Goal: Transaction & Acquisition: Purchase product/service

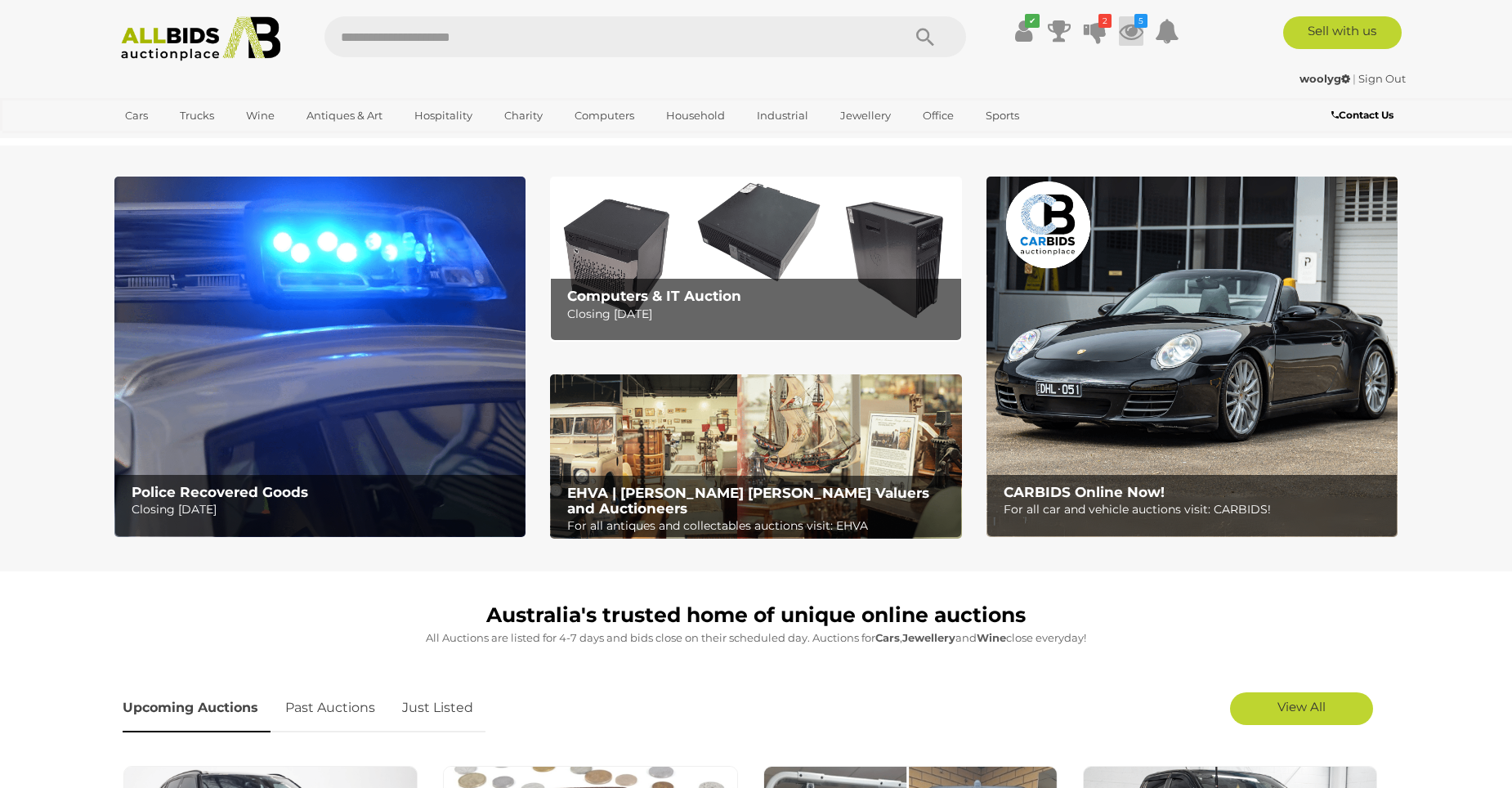
click at [1129, 36] on icon at bounding box center [1131, 31] width 25 height 29
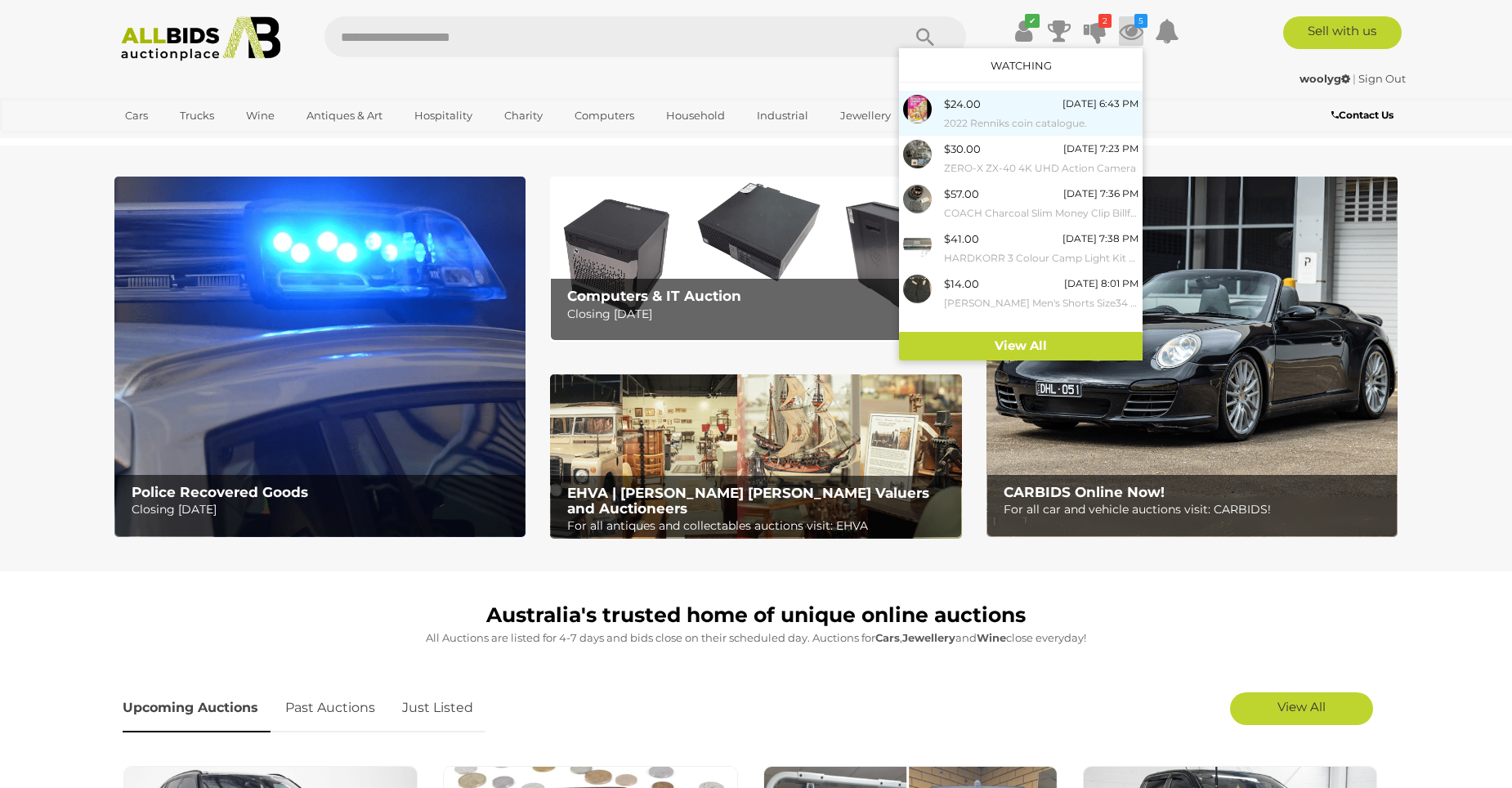
click at [1025, 108] on div "$24.00 Today 6:43 PM 2022 Renniks coin catalogue." at bounding box center [1041, 113] width 195 height 37
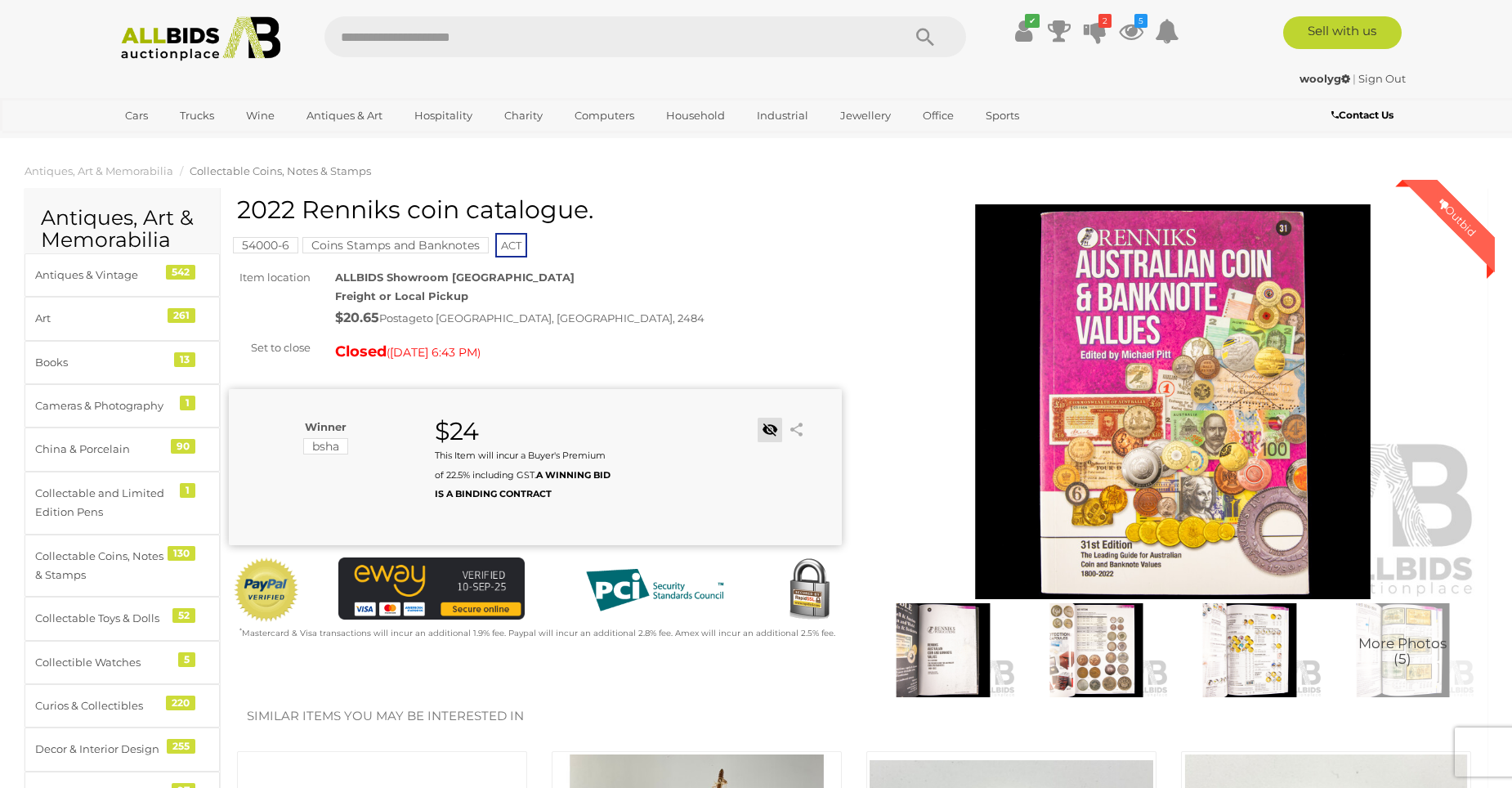
click at [774, 433] on link at bounding box center [769, 429] width 25 height 25
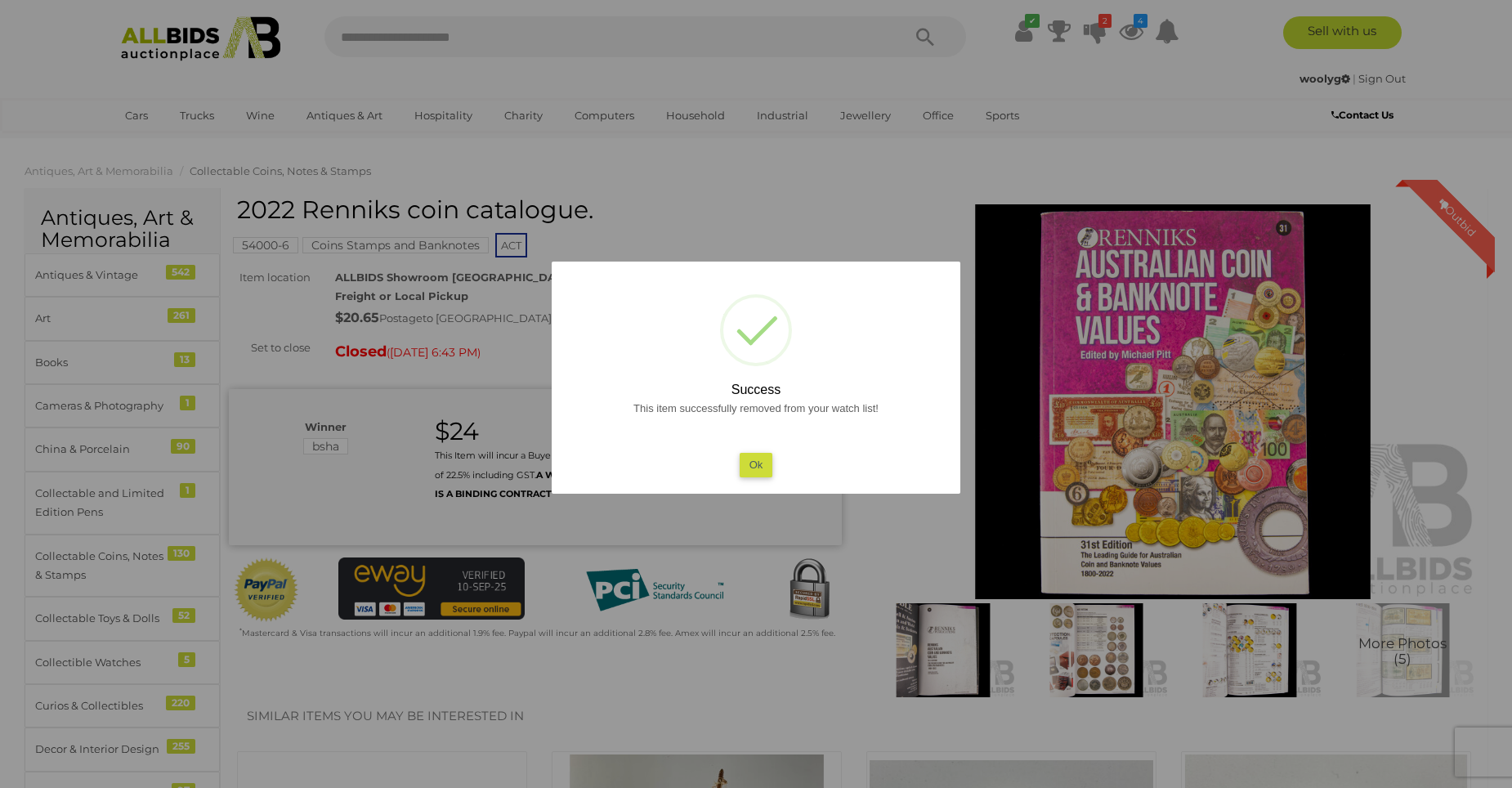
click at [913, 208] on div at bounding box center [756, 394] width 1512 height 788
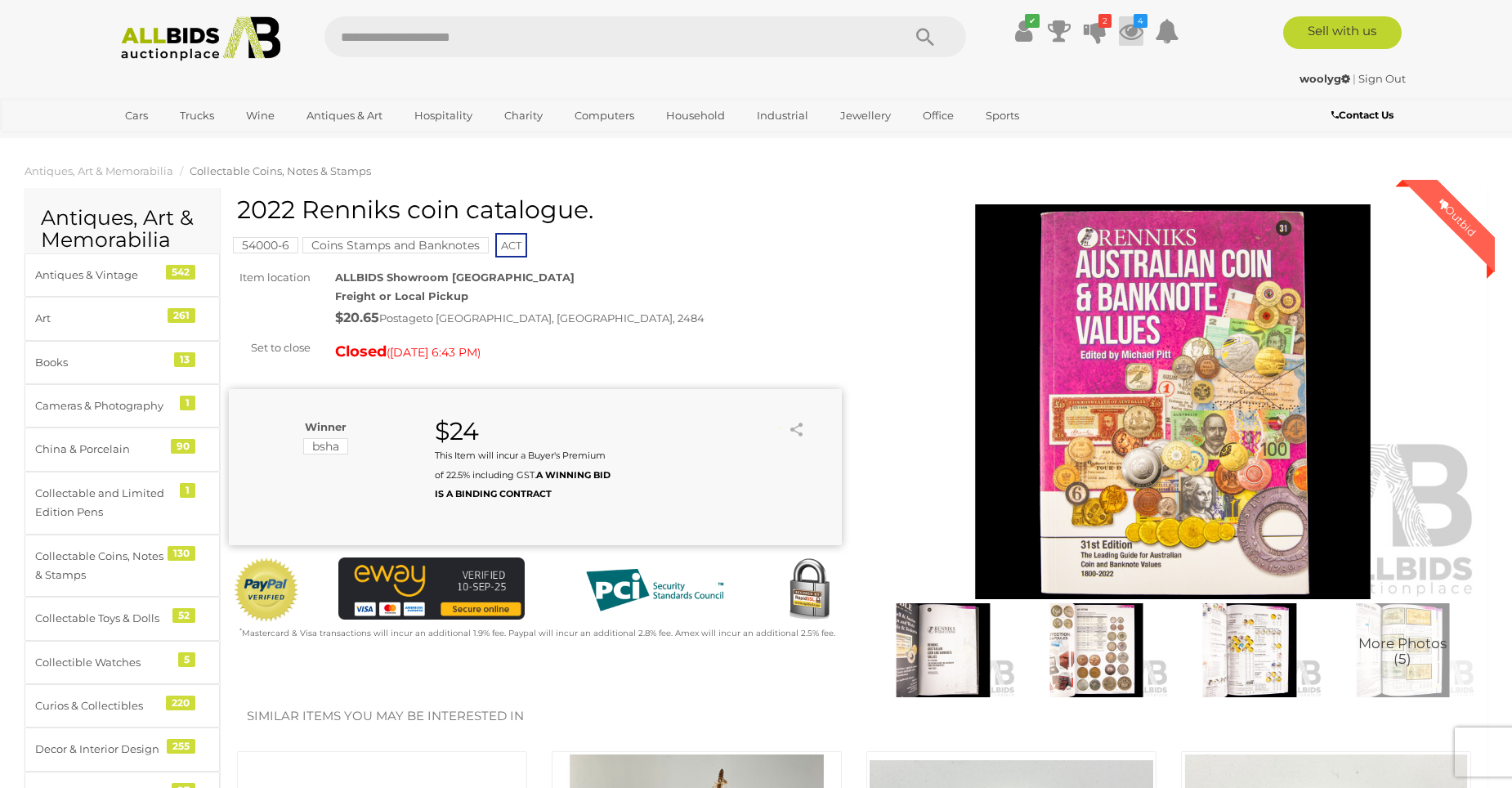
click at [1130, 39] on icon at bounding box center [1131, 31] width 25 height 29
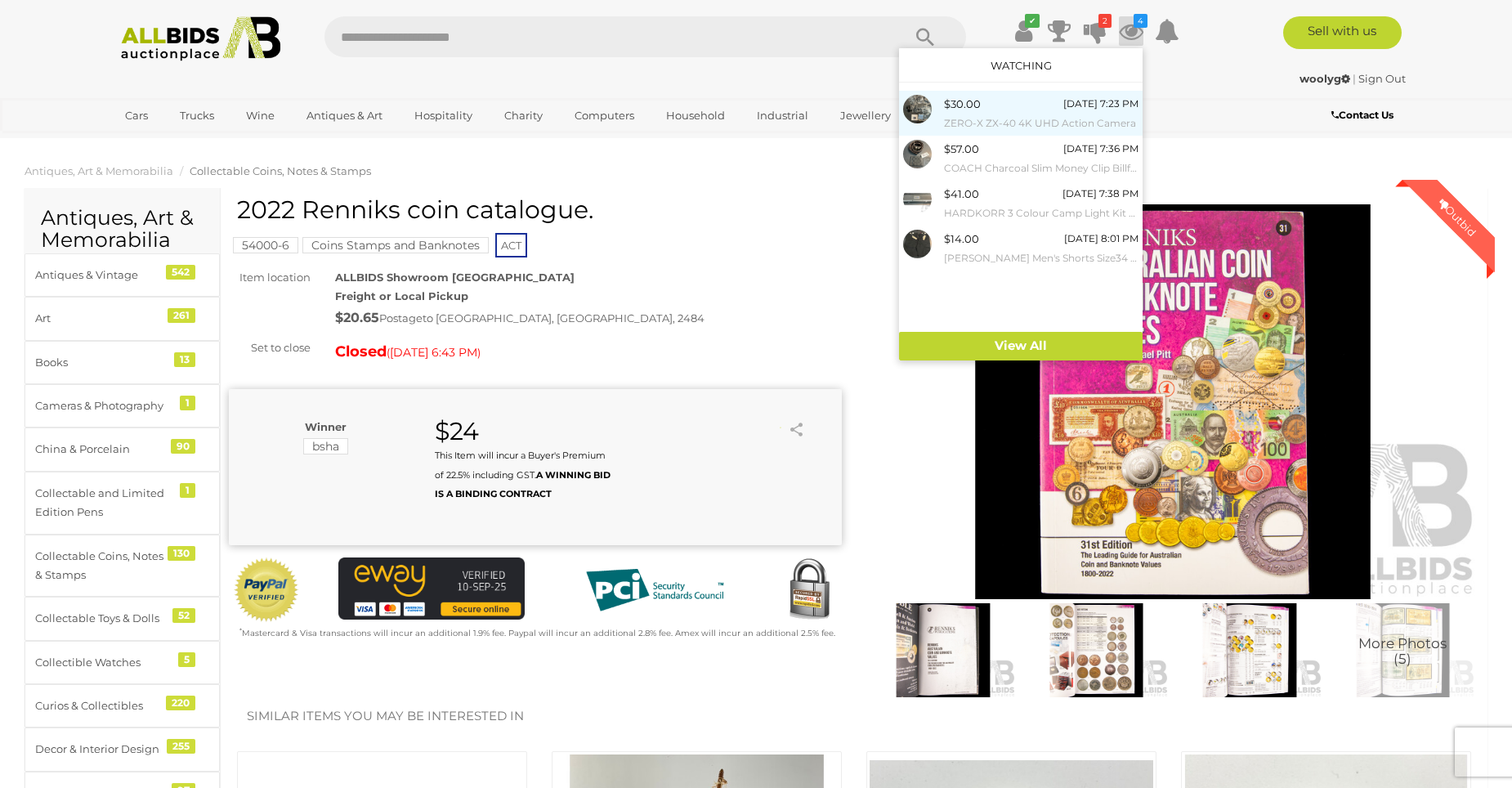
click at [1029, 116] on small "ZERO-X ZX-40 4K UHD Action Camera" at bounding box center [1041, 123] width 195 height 18
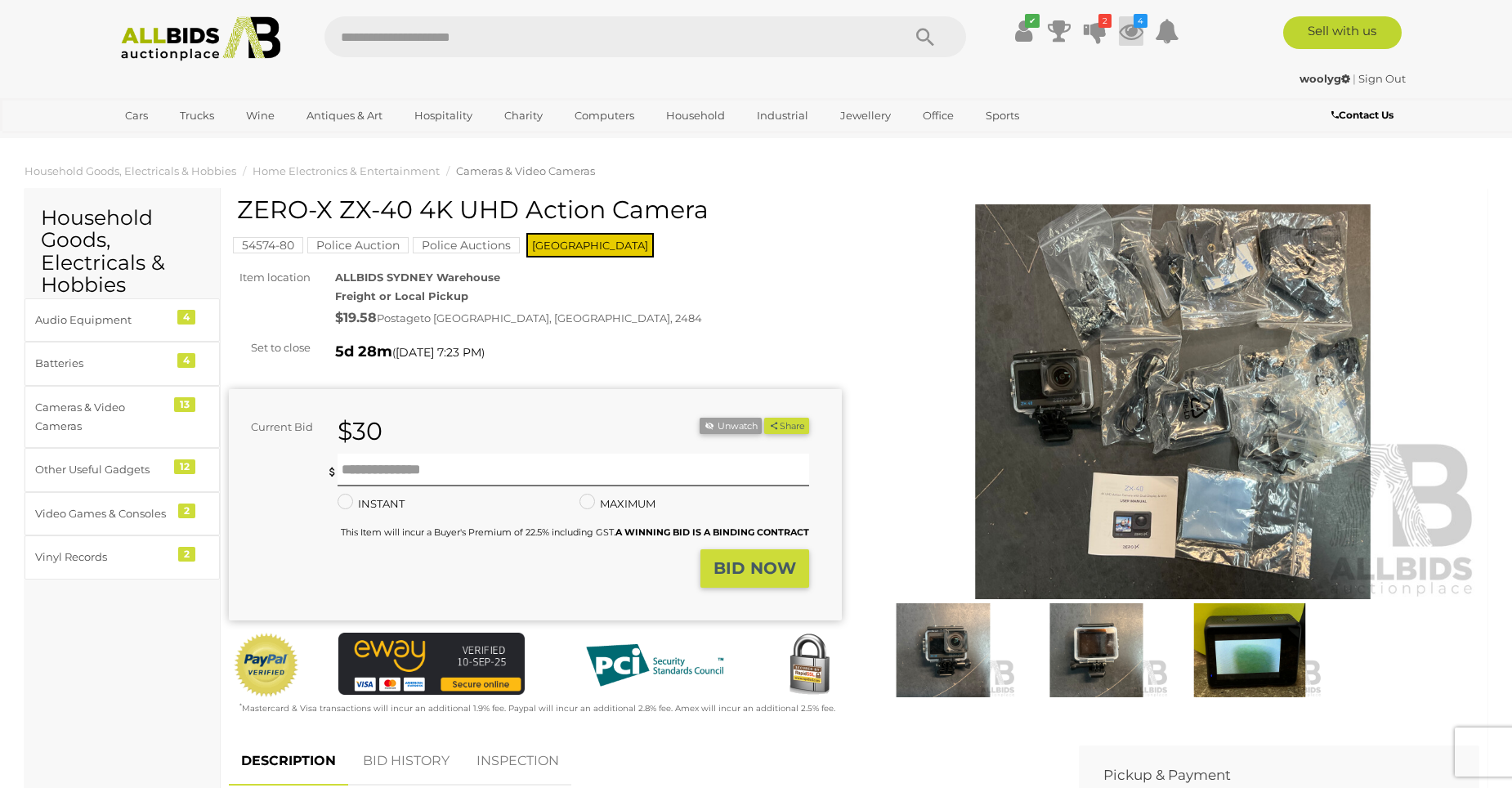
click at [1133, 26] on icon "4" at bounding box center [1140, 20] width 14 height 14
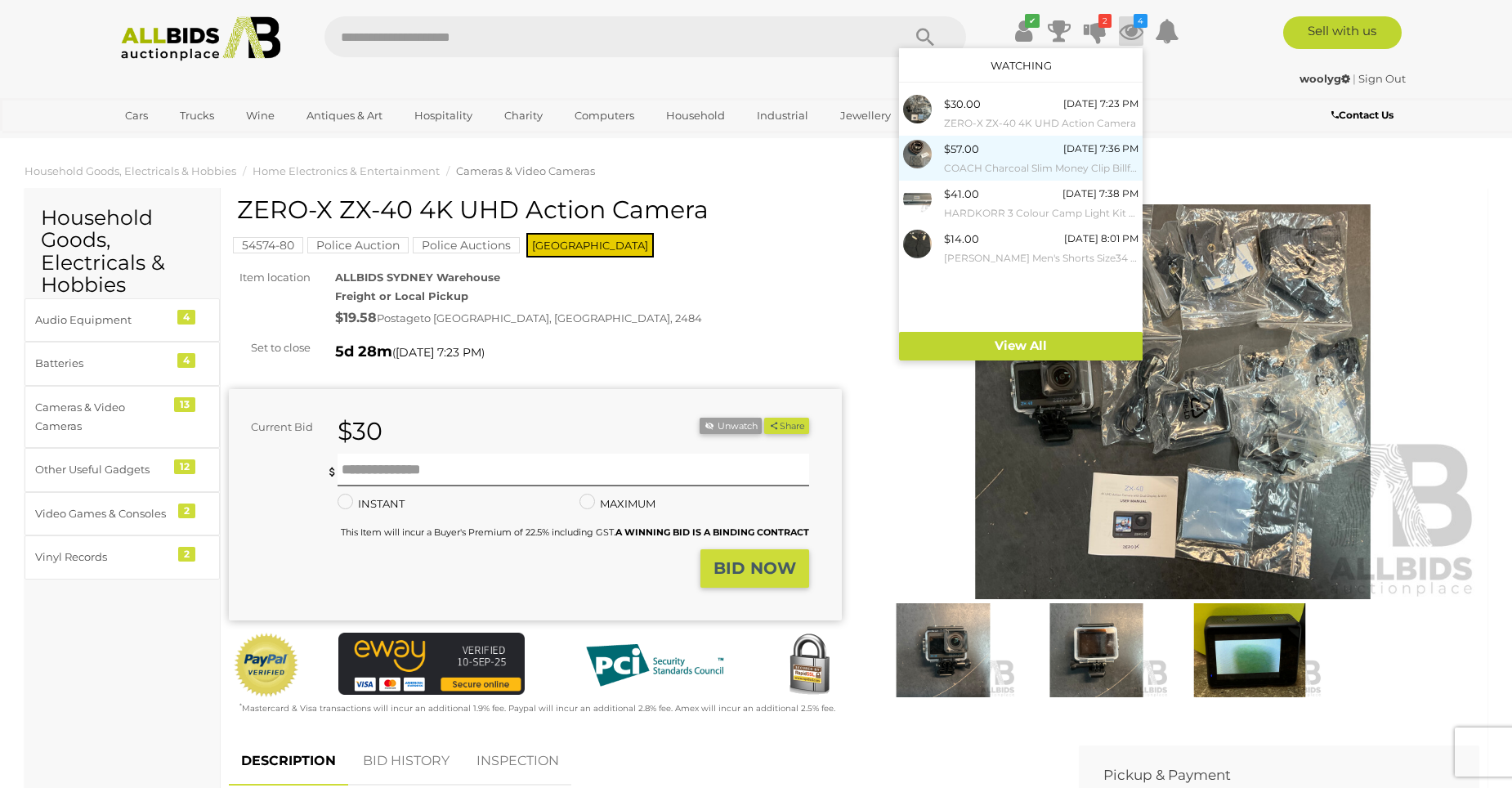
click at [1022, 174] on small "COACH Charcoal Slim Money Clip Billfold [PERSON_NAME] & [PERSON_NAME] Belt" at bounding box center [1041, 168] width 195 height 18
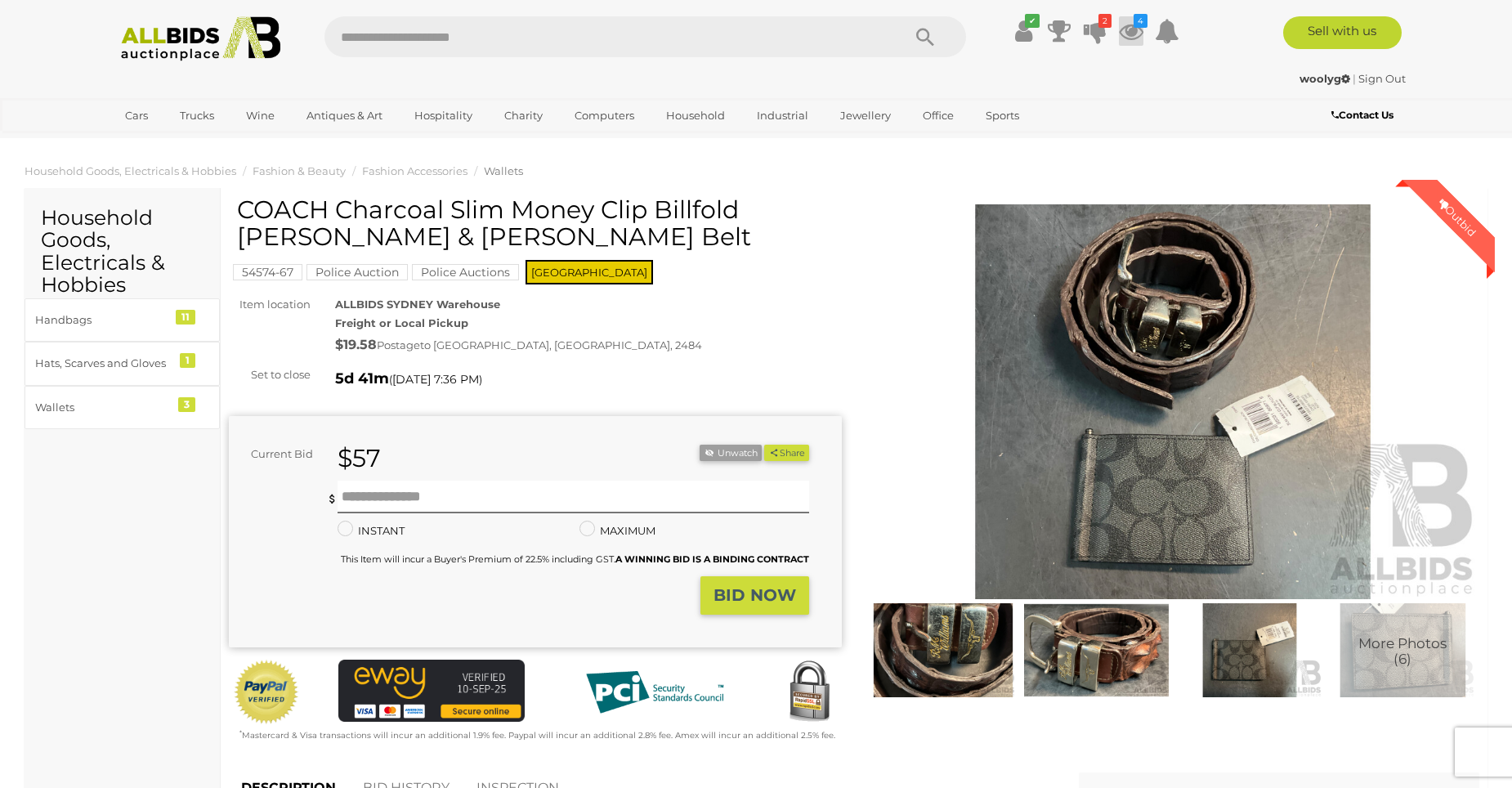
click at [1129, 38] on icon at bounding box center [1131, 31] width 25 height 29
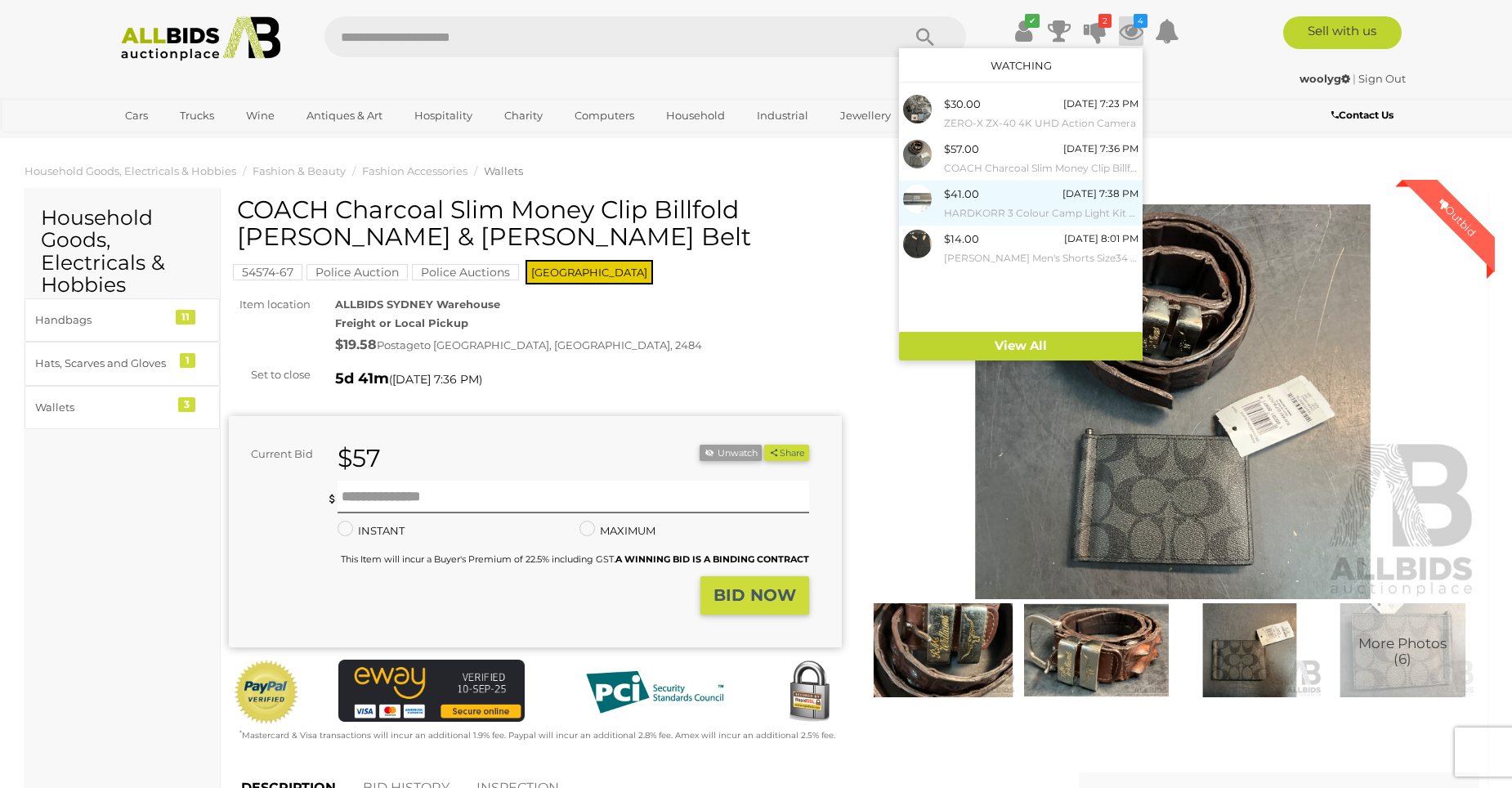
click at [992, 210] on small "HARDKORR 3 Colour Camp Light Kit with Case - ORP $159" at bounding box center [1041, 213] width 195 height 18
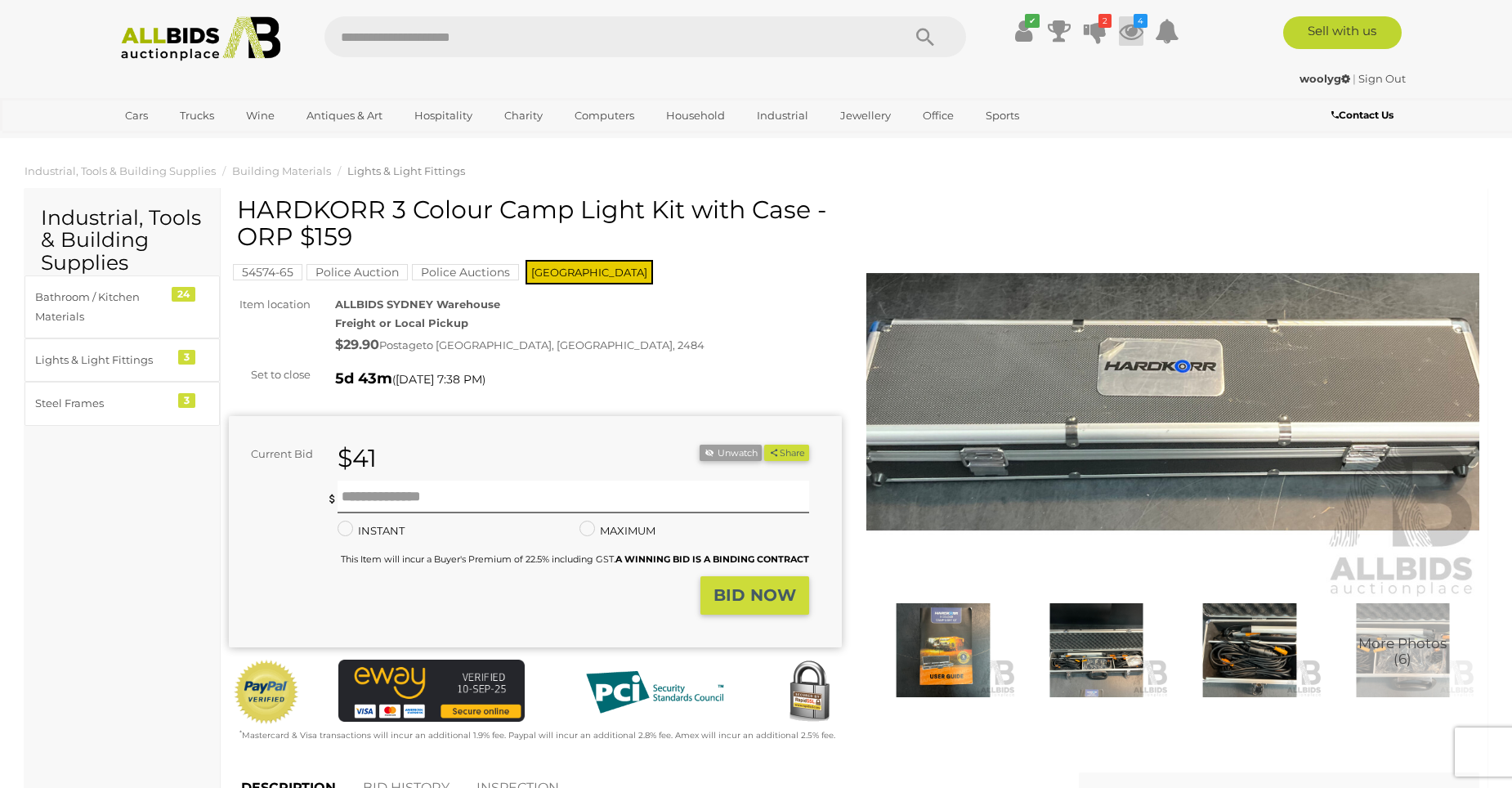
click at [1131, 33] on icon at bounding box center [1131, 31] width 25 height 29
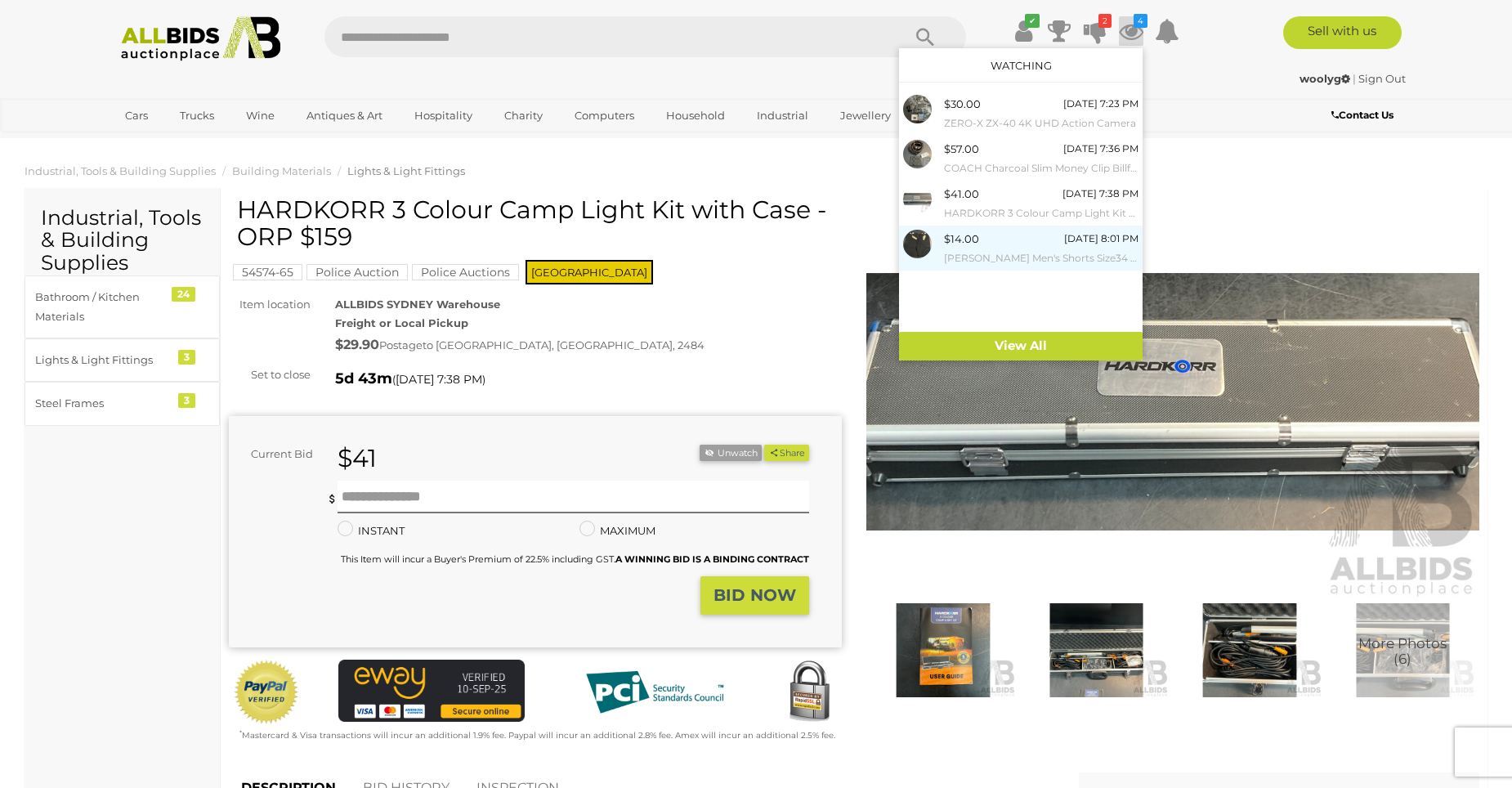
click at [1020, 260] on small "[PERSON_NAME] Men's Shorts Size34 & 38 - Lot of 2" at bounding box center [1041, 258] width 195 height 18
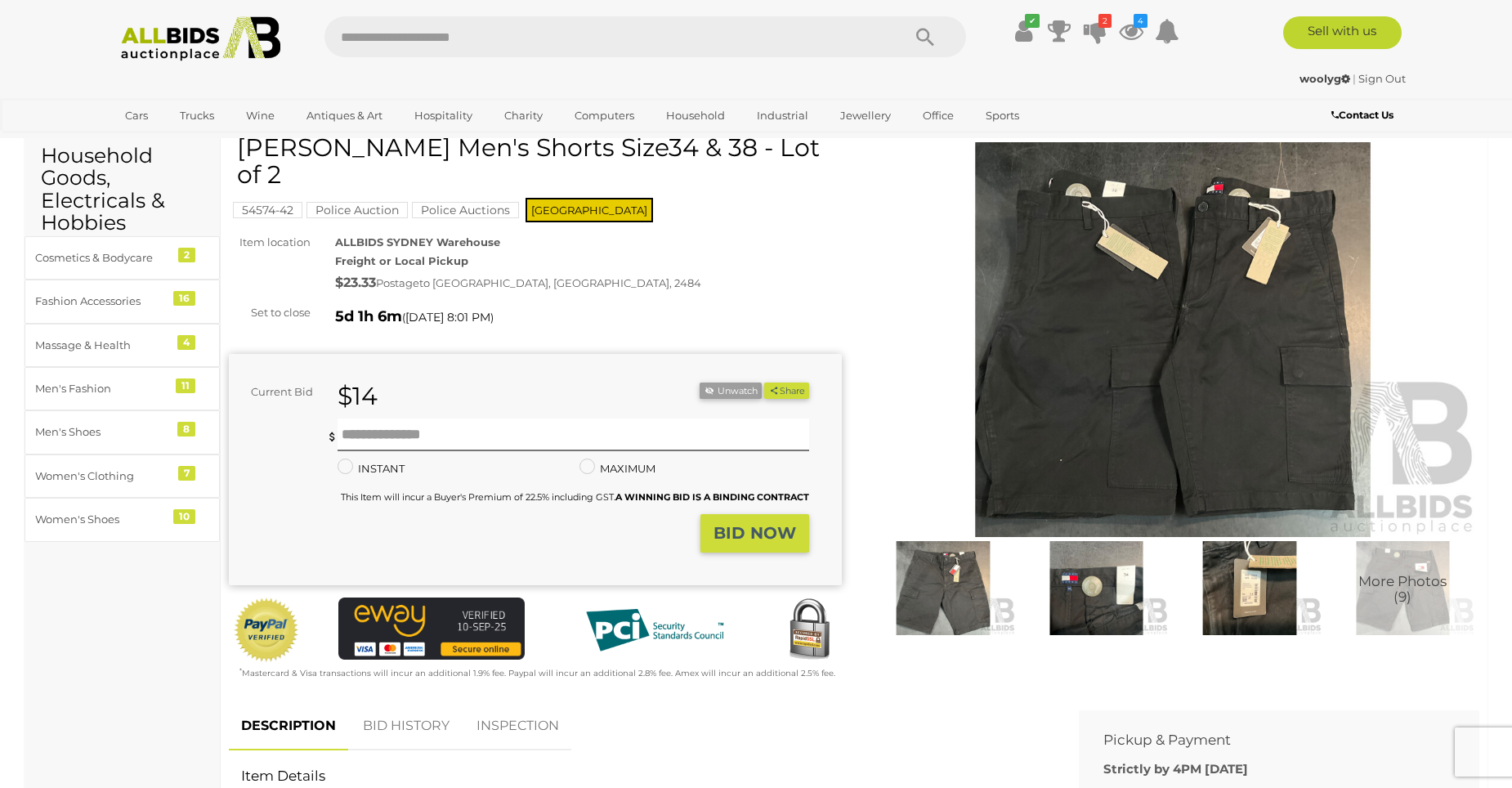
scroll to position [82, 0]
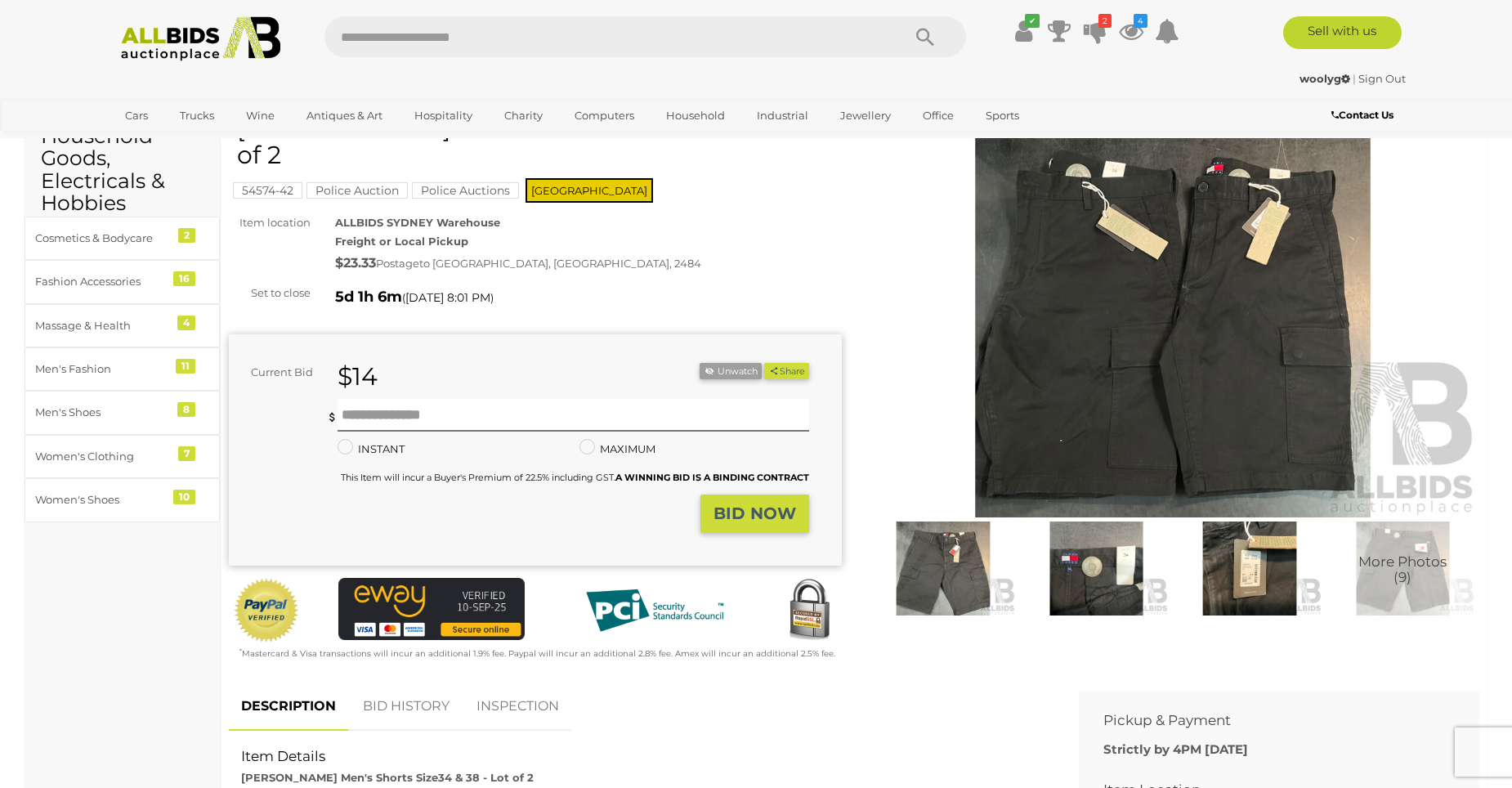
click at [950, 549] on img at bounding box center [943, 567] width 145 height 93
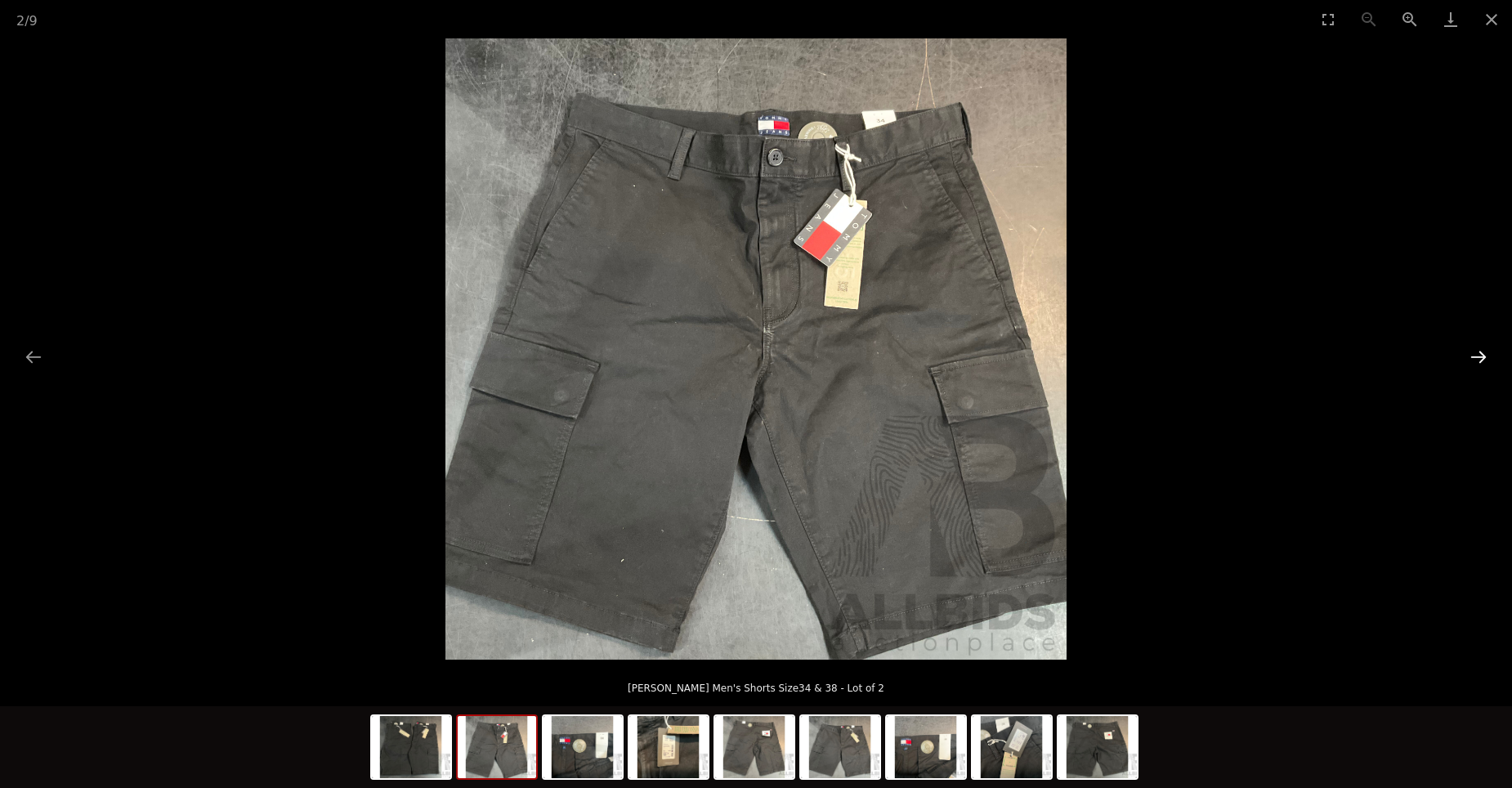
click at [1483, 352] on button "Next slide" at bounding box center [1478, 357] width 34 height 32
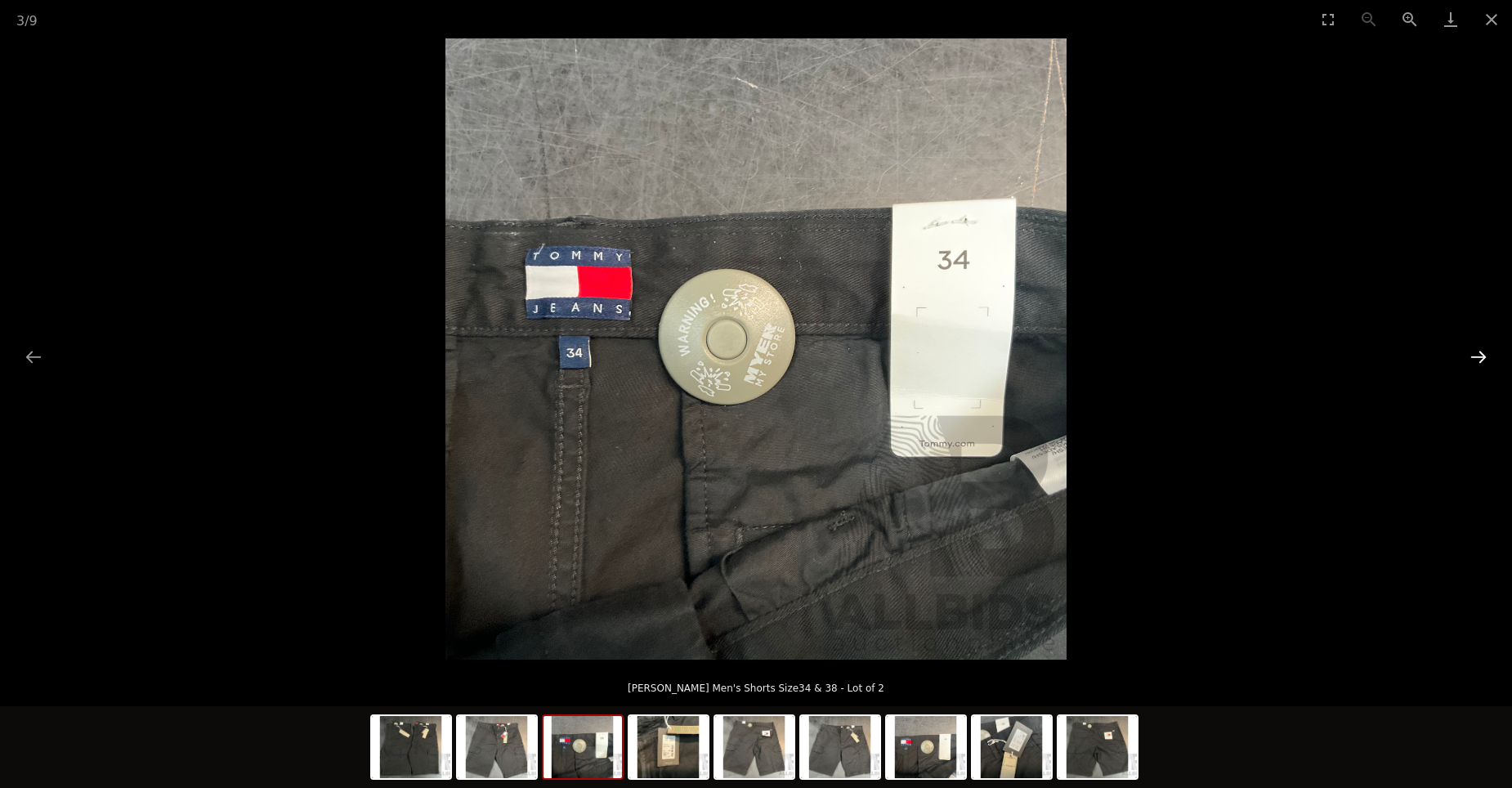
click at [1482, 354] on button "Next slide" at bounding box center [1478, 357] width 34 height 32
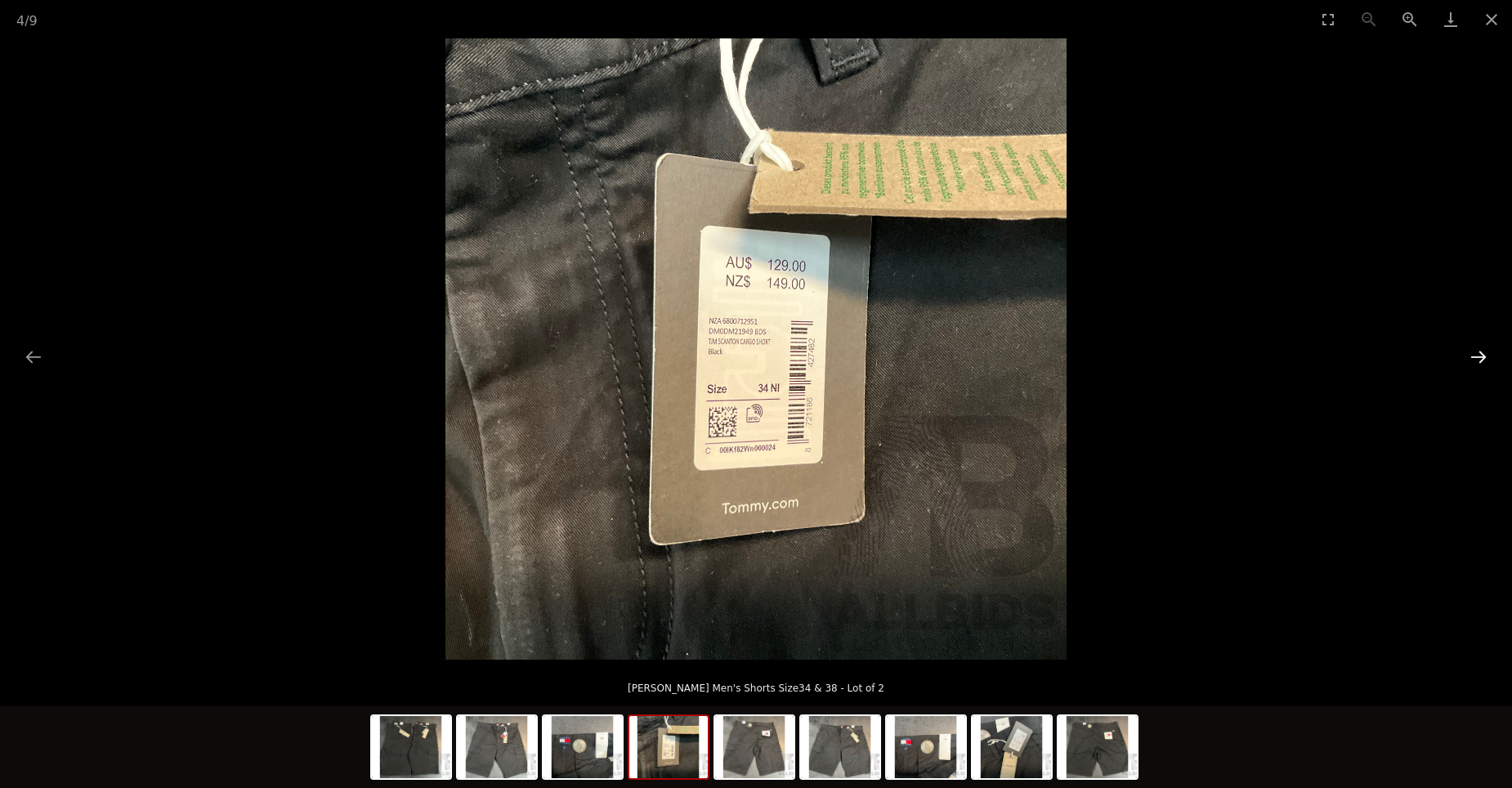
click at [1482, 354] on button "Next slide" at bounding box center [1478, 357] width 34 height 32
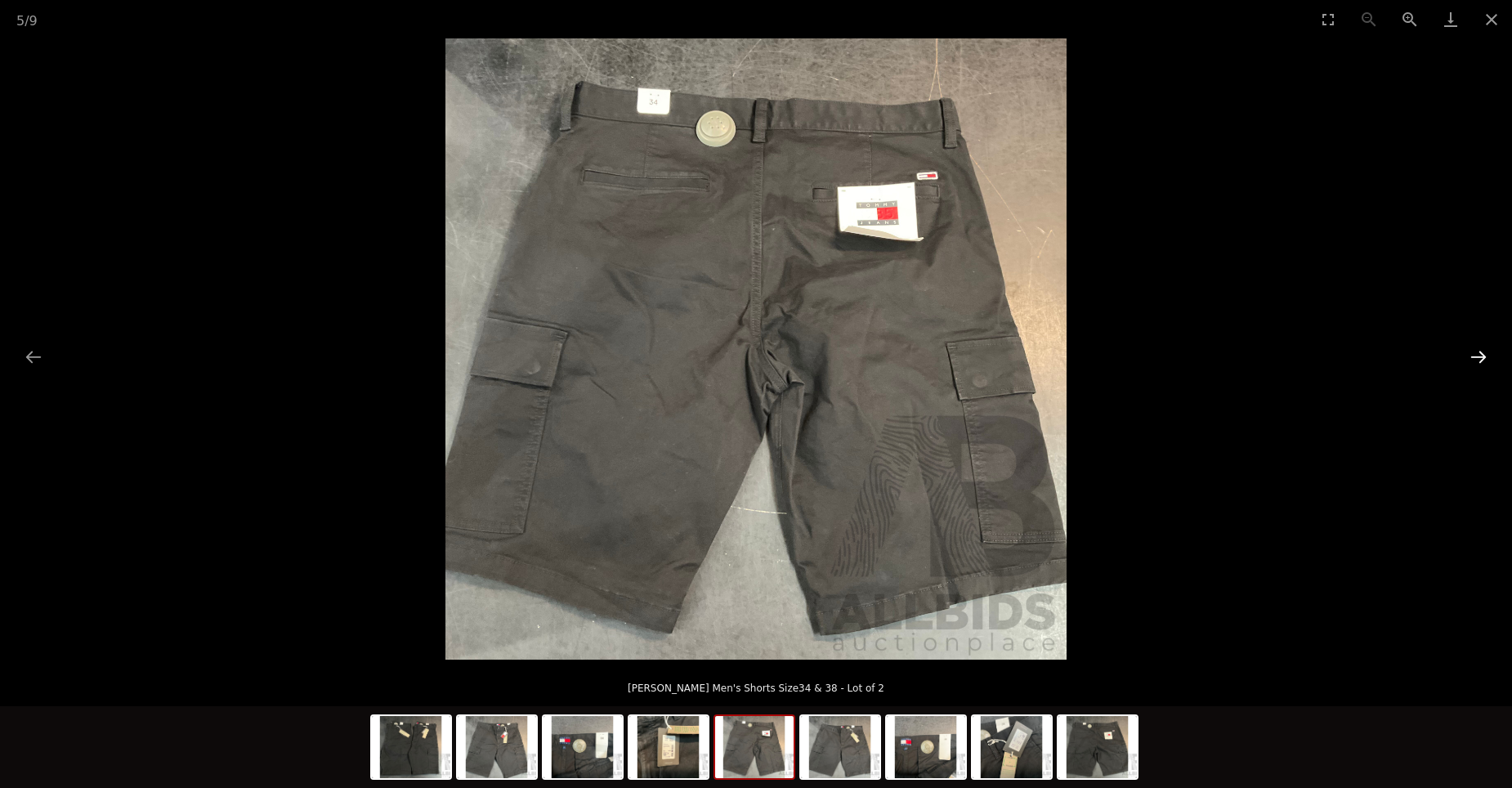
click at [1482, 354] on button "Next slide" at bounding box center [1478, 357] width 34 height 32
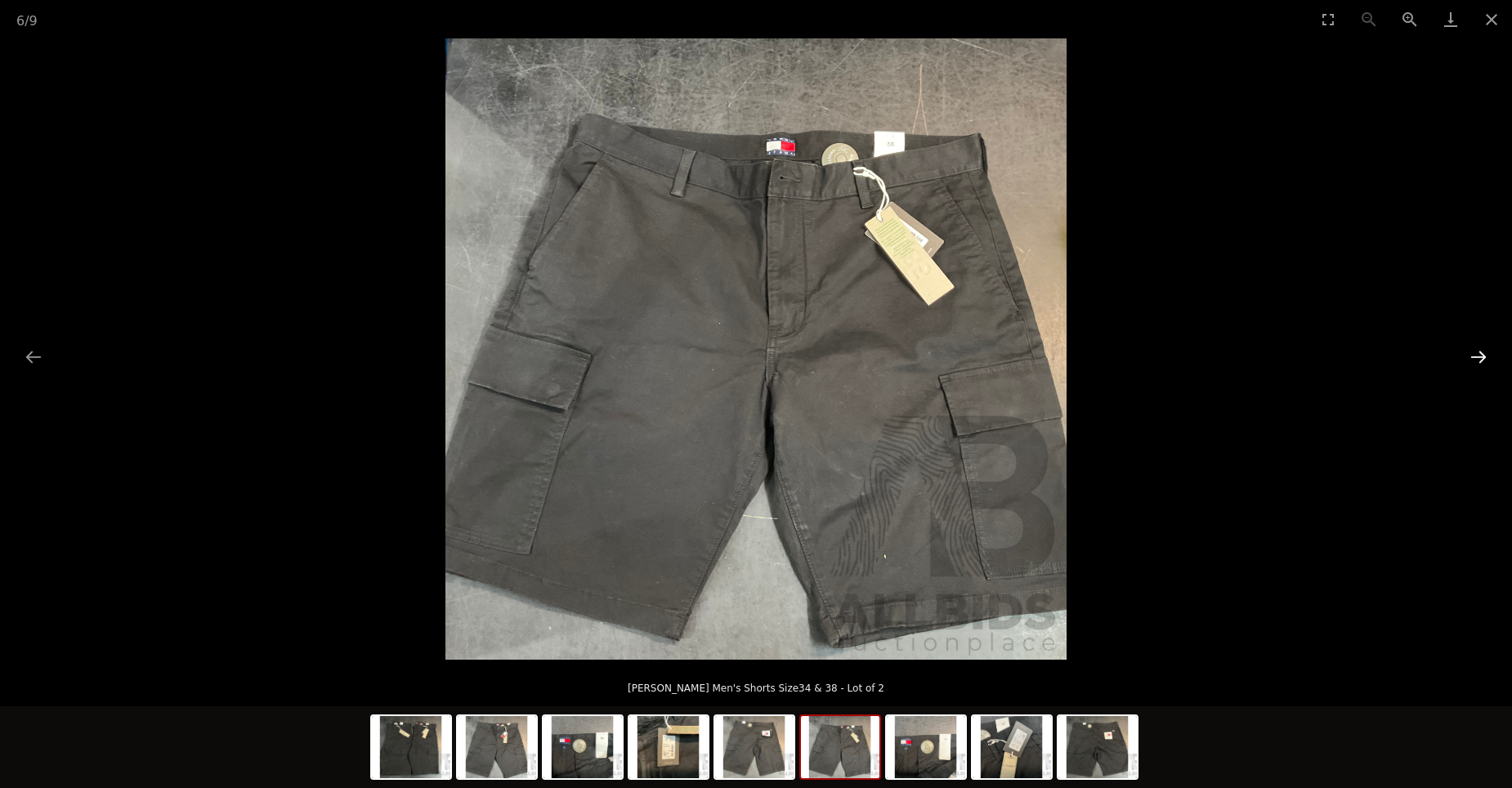
click at [1482, 354] on button "Next slide" at bounding box center [1478, 357] width 34 height 32
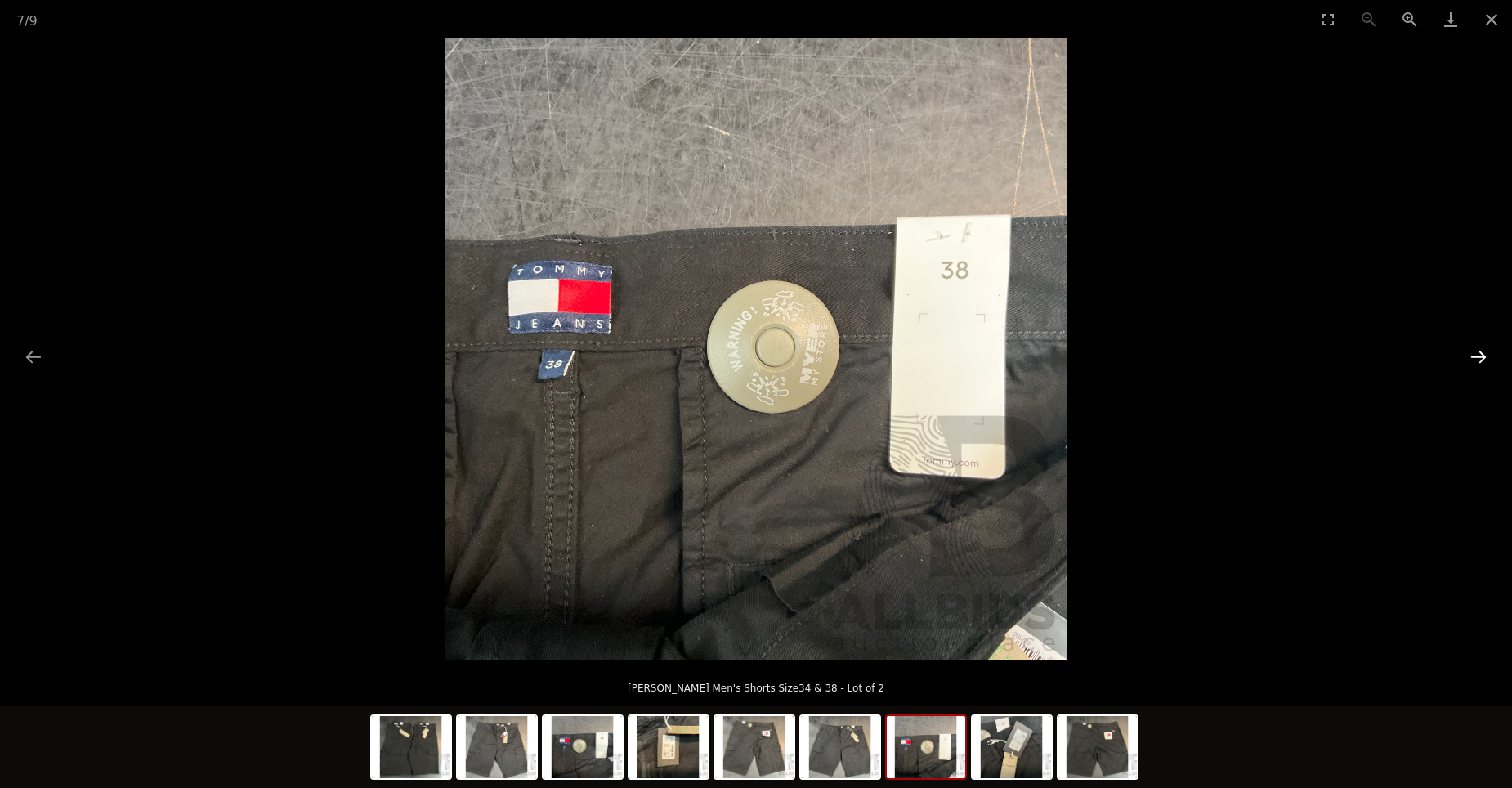
click at [1482, 354] on button "Next slide" at bounding box center [1478, 357] width 34 height 32
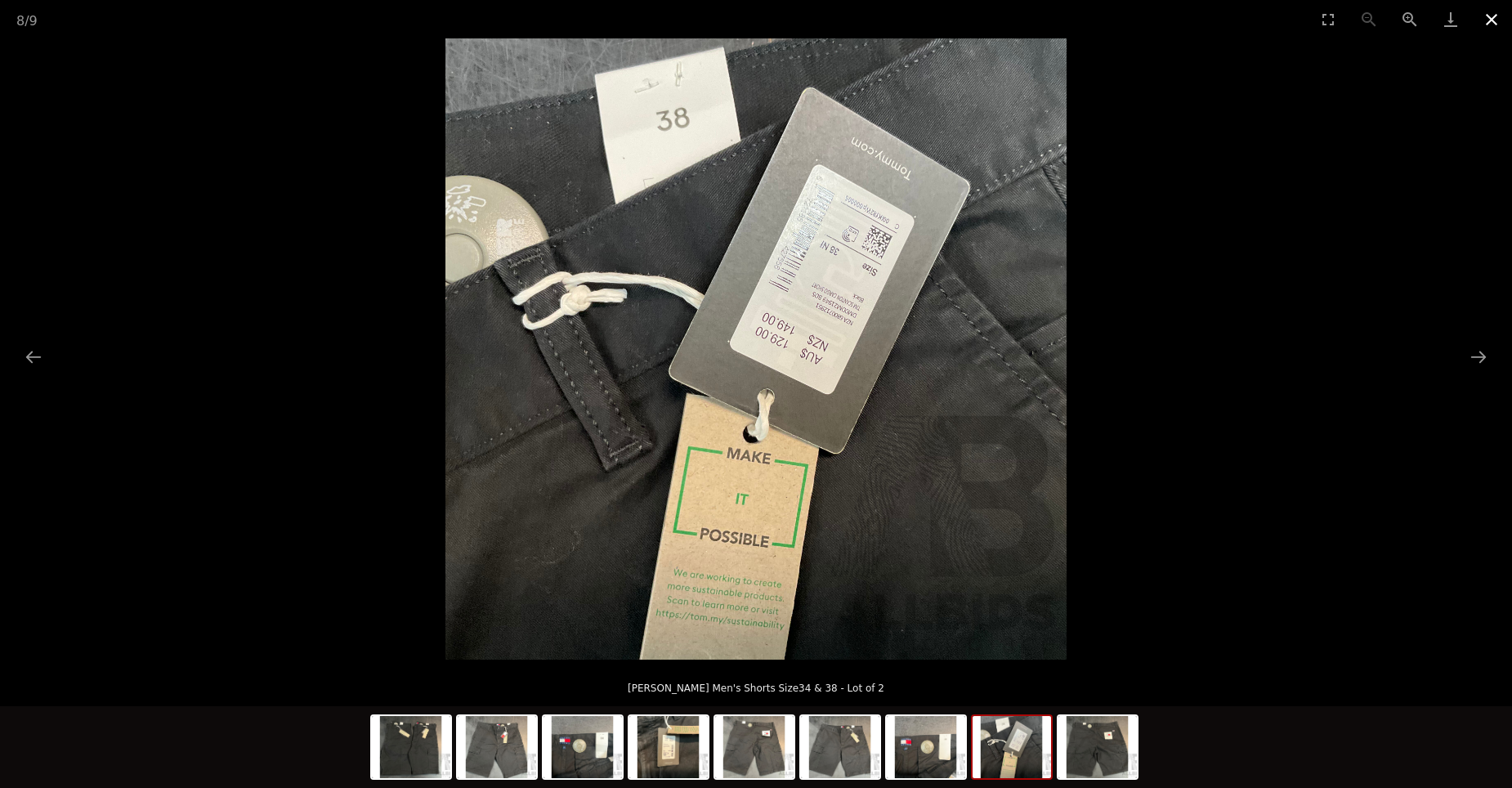
click at [1490, 17] on button "Close gallery" at bounding box center [1491, 19] width 40 height 39
